Goal: Find specific page/section: Find specific page/section

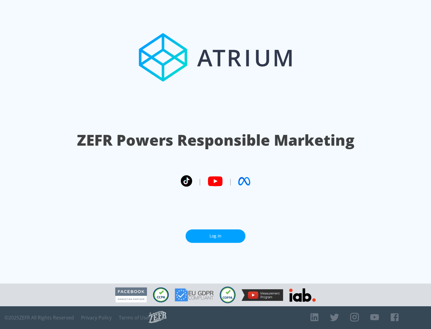
click at [215, 234] on link "Log In" at bounding box center [216, 236] width 60 height 13
